Goal: Transaction & Acquisition: Download file/media

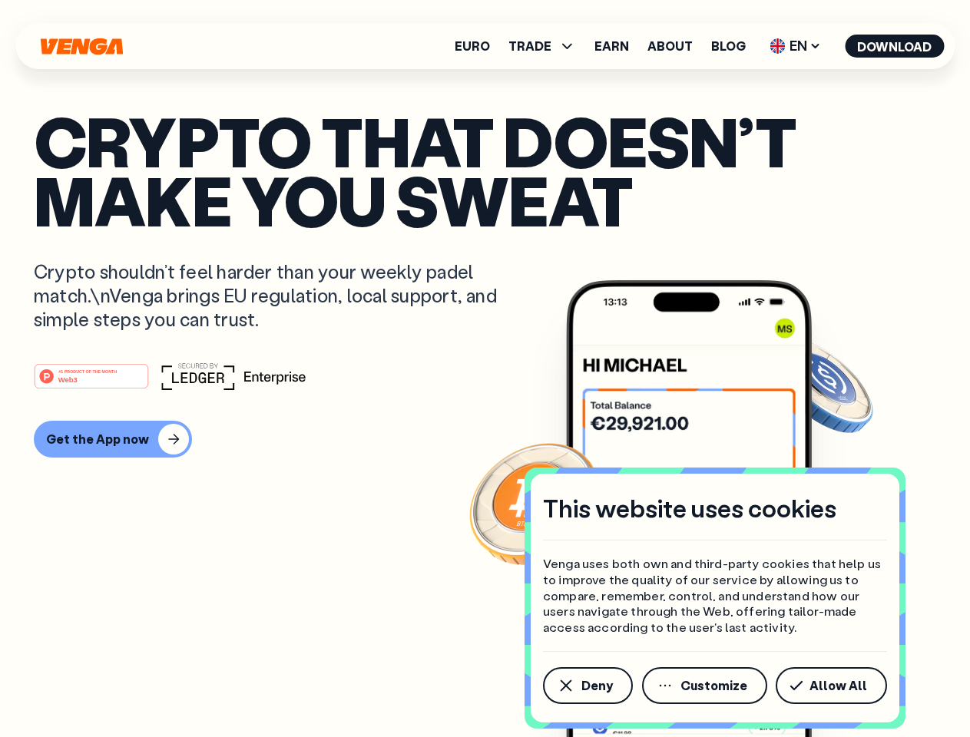
click at [485, 369] on div "#1 PRODUCT OF THE MONTH Web3" at bounding box center [485, 377] width 903 height 28
click at [587, 686] on span "Deny" at bounding box center [596, 686] width 31 height 12
click at [706, 686] on img at bounding box center [689, 537] width 246 height 515
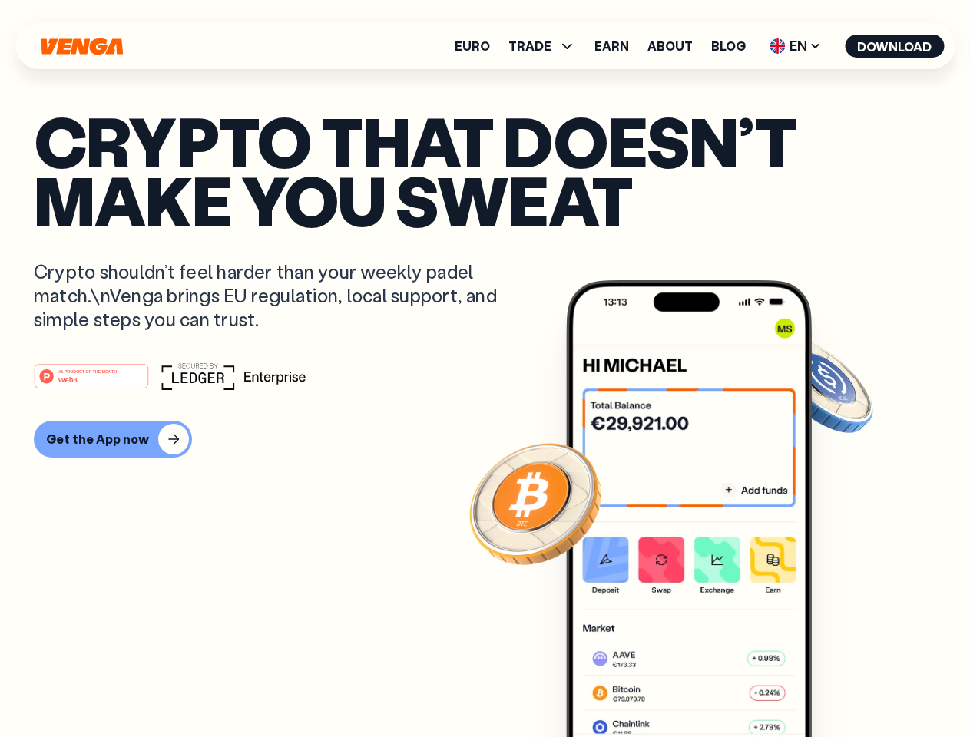
click at [834, 686] on article "Crypto that doesn’t make you sweat Crypto shouldn’t feel harder than your weekl…" at bounding box center [485, 399] width 903 height 576
click at [547, 46] on span "TRADE" at bounding box center [530, 46] width 43 height 12
click at [796, 46] on span "EN" at bounding box center [795, 46] width 62 height 25
click at [895, 46] on button "Download" at bounding box center [894, 46] width 99 height 23
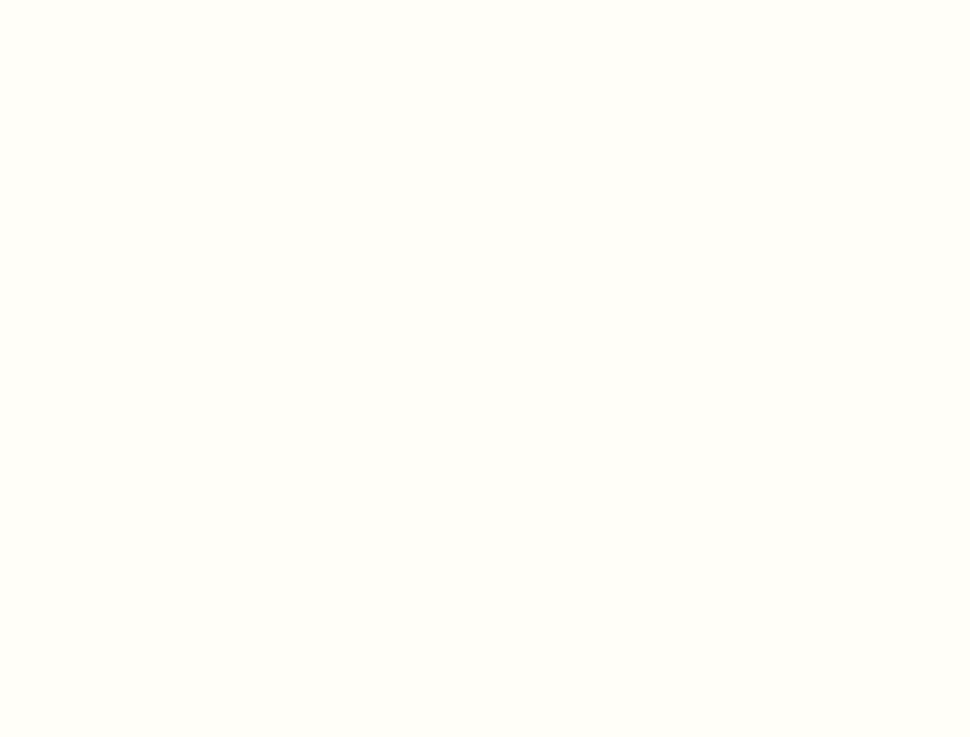
click at [485, 0] on html "This website uses cookies Venga uses both own and third-party cookies that help…" at bounding box center [485, 0] width 970 height 0
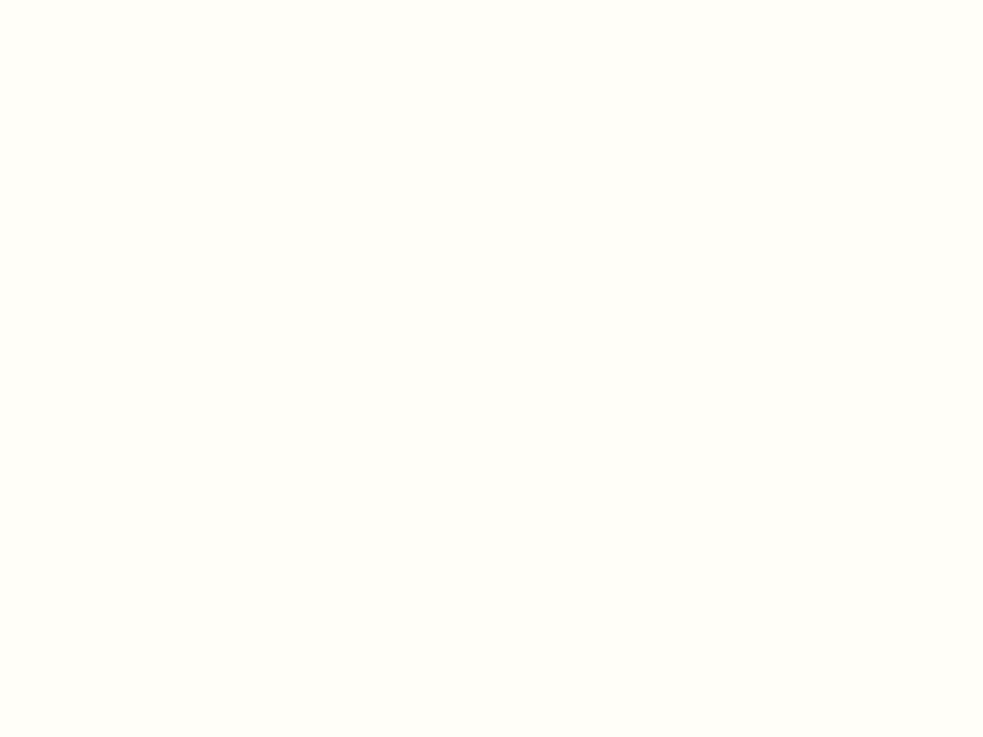
click at [111, 0] on html "This website uses cookies Venga uses both own and third-party cookies that help…" at bounding box center [491, 0] width 983 height 0
click at [94, 0] on html "This website uses cookies Venga uses both own and third-party cookies that help…" at bounding box center [491, 0] width 983 height 0
